Goal: Transaction & Acquisition: Obtain resource

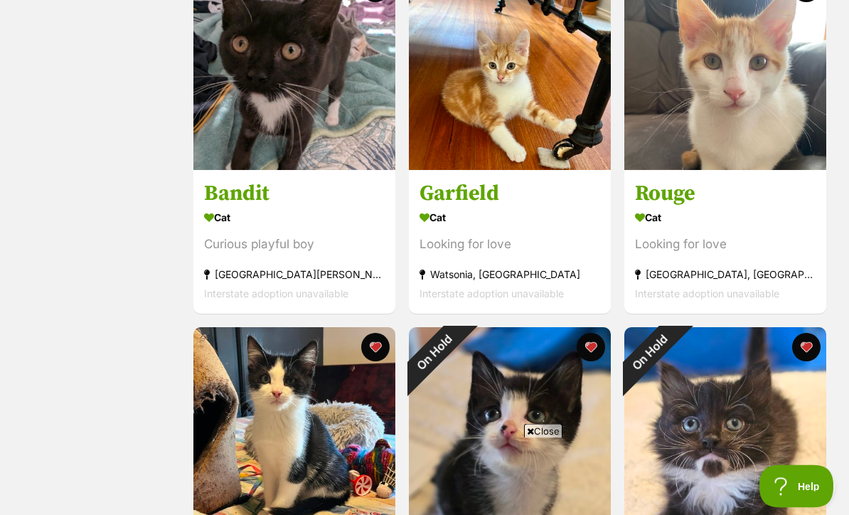
scroll to position [682, 0]
click at [575, 248] on div "Looking for love" at bounding box center [509, 244] width 181 height 19
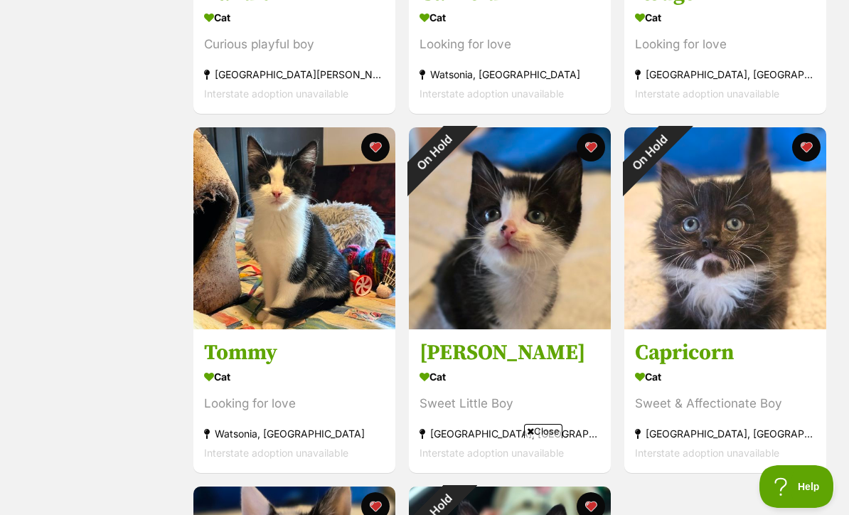
scroll to position [917, 0]
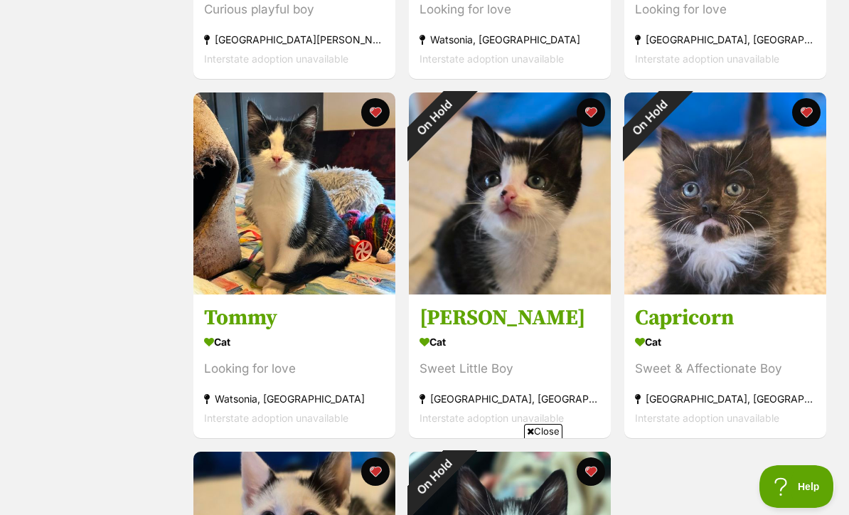
click at [245, 221] on img at bounding box center [294, 193] width 202 height 202
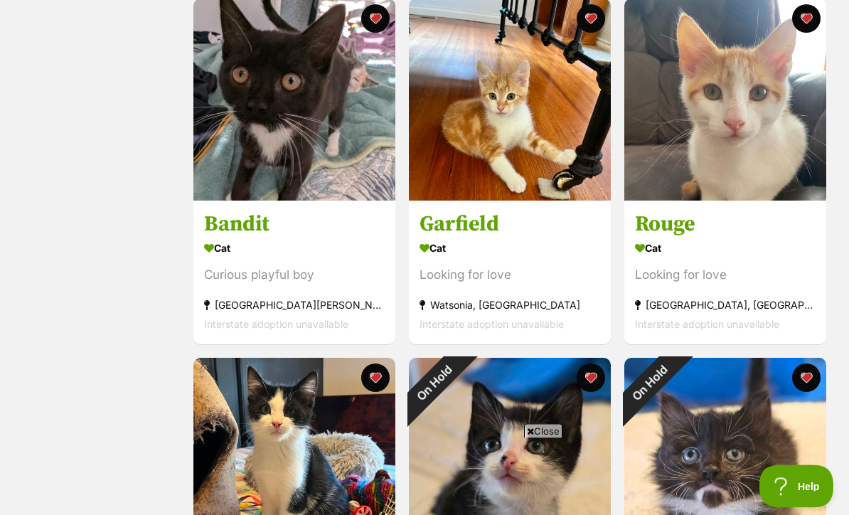
scroll to position [652, 0]
click at [249, 120] on img at bounding box center [294, 100] width 202 height 202
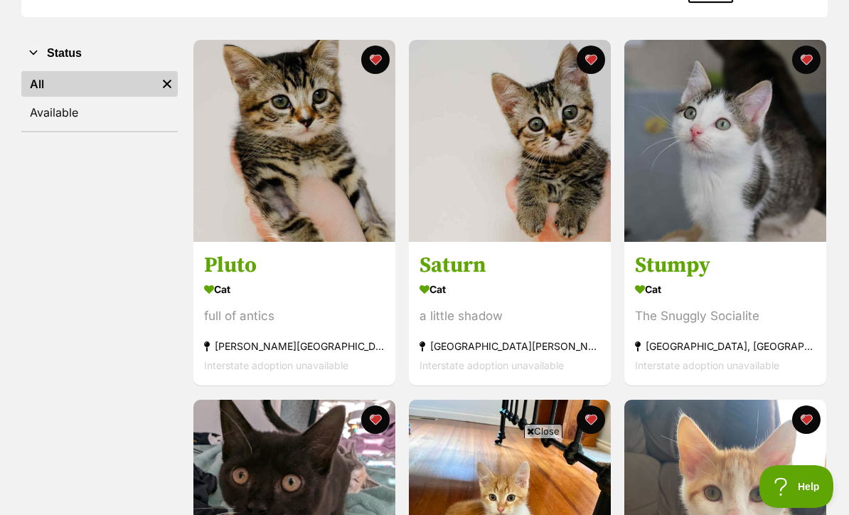
scroll to position [251, 0]
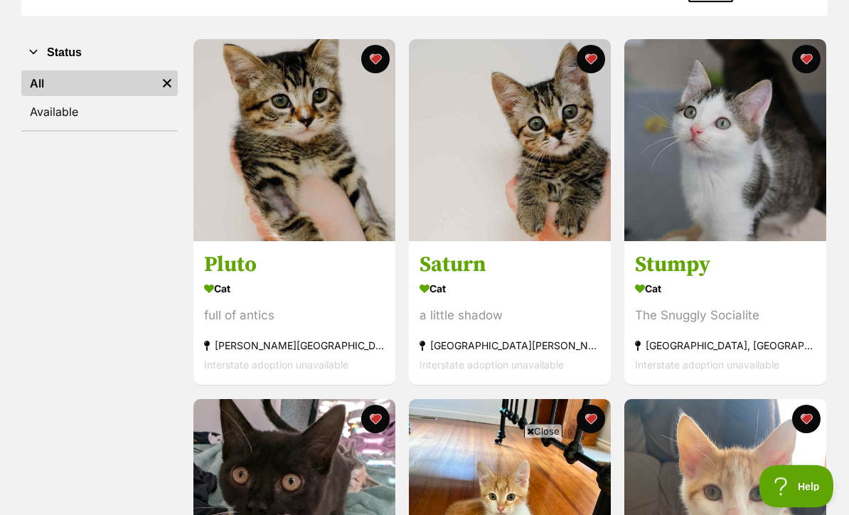
click at [754, 222] on img at bounding box center [725, 141] width 202 height 202
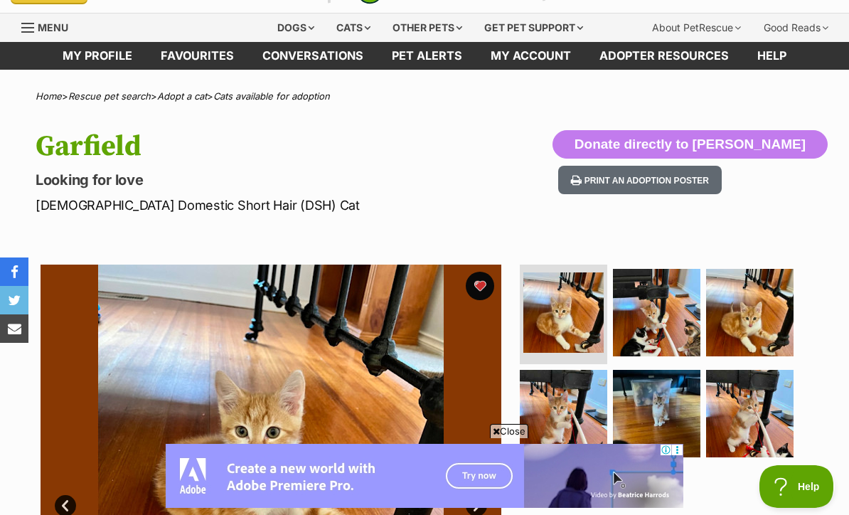
scroll to position [26, 0]
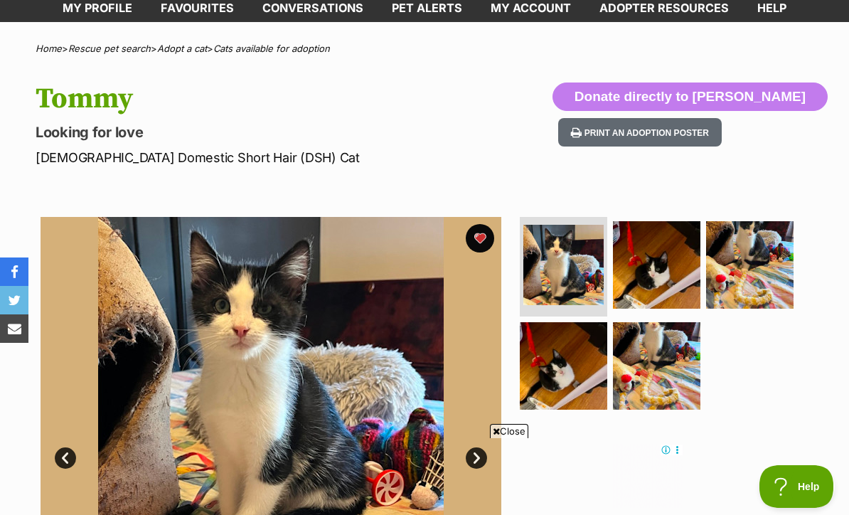
scroll to position [56, 0]
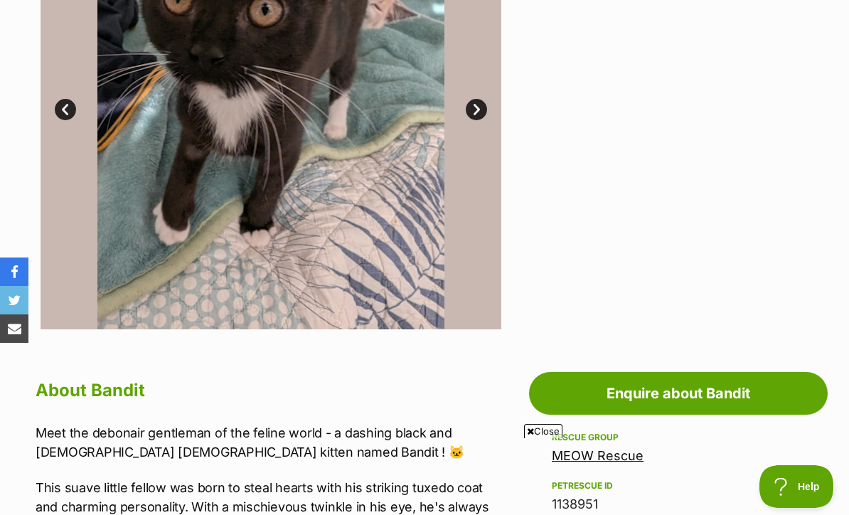
scroll to position [426, 0]
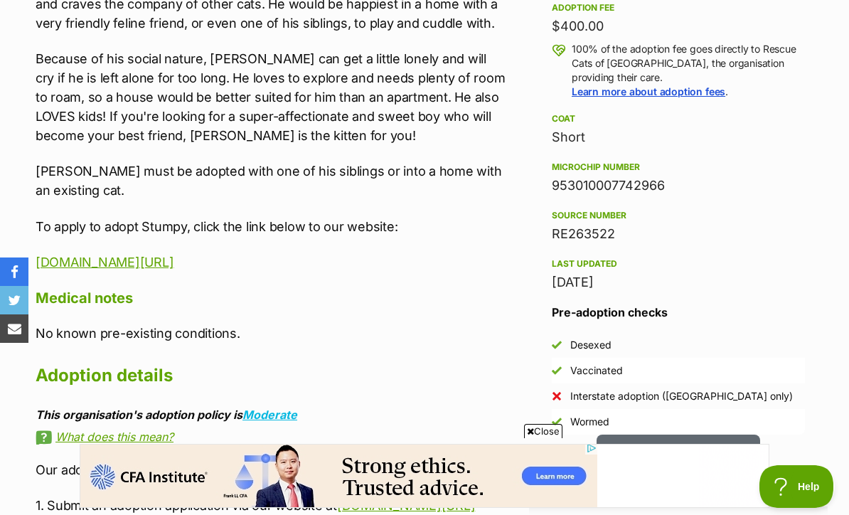
scroll to position [1042, 0]
click at [173, 256] on link "www.rescuecatsofmelbourne.com.au/adopt" at bounding box center [105, 262] width 138 height 15
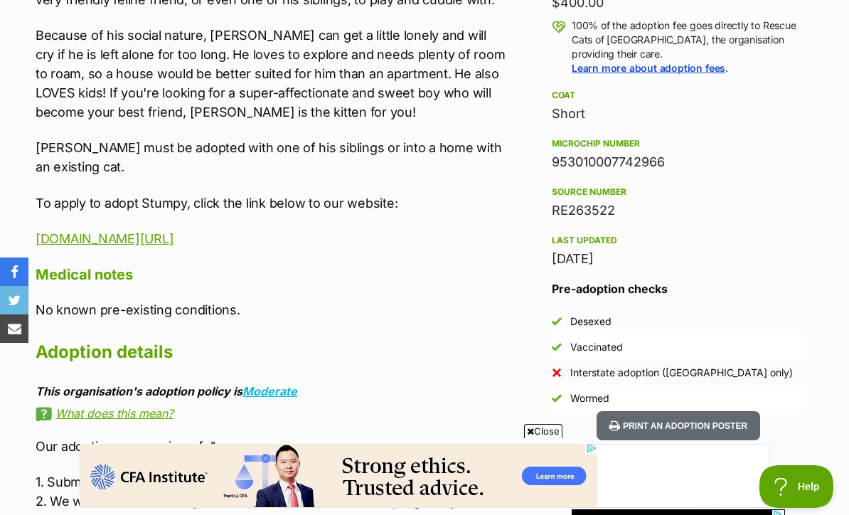
scroll to position [0, 0]
